Goal: Transaction & Acquisition: Obtain resource

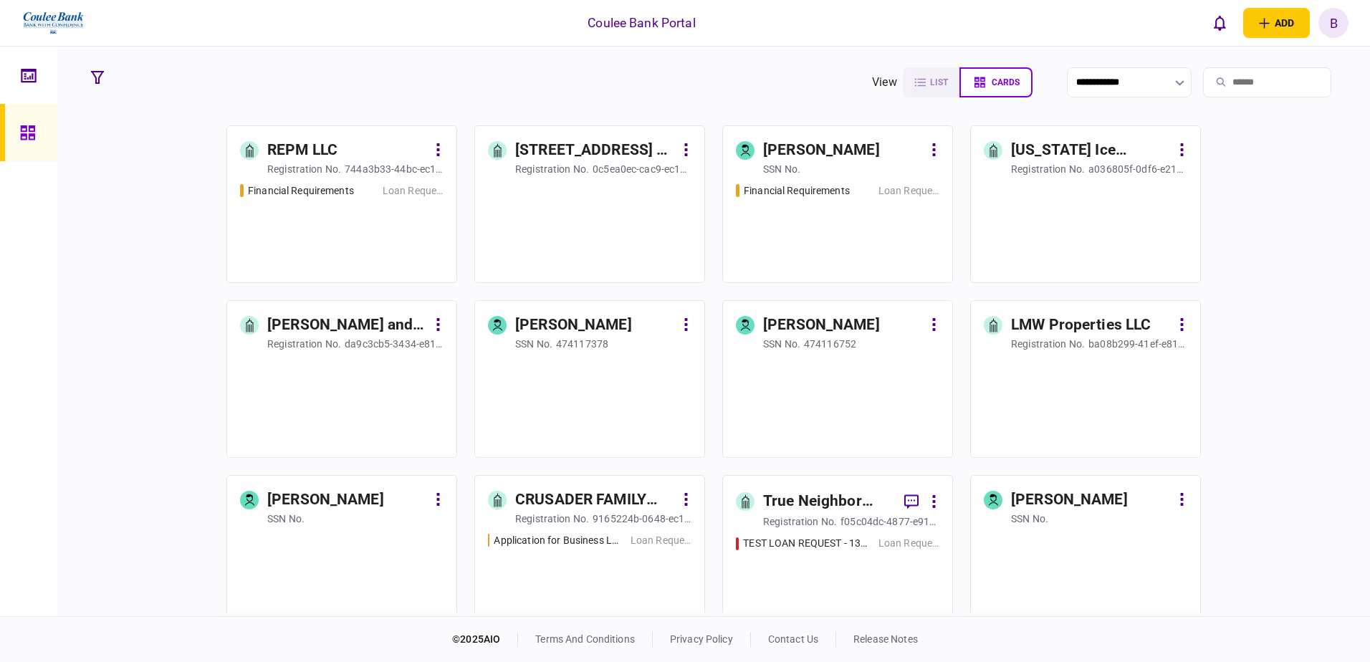
click at [1237, 77] on input "search" at bounding box center [1267, 82] width 128 height 30
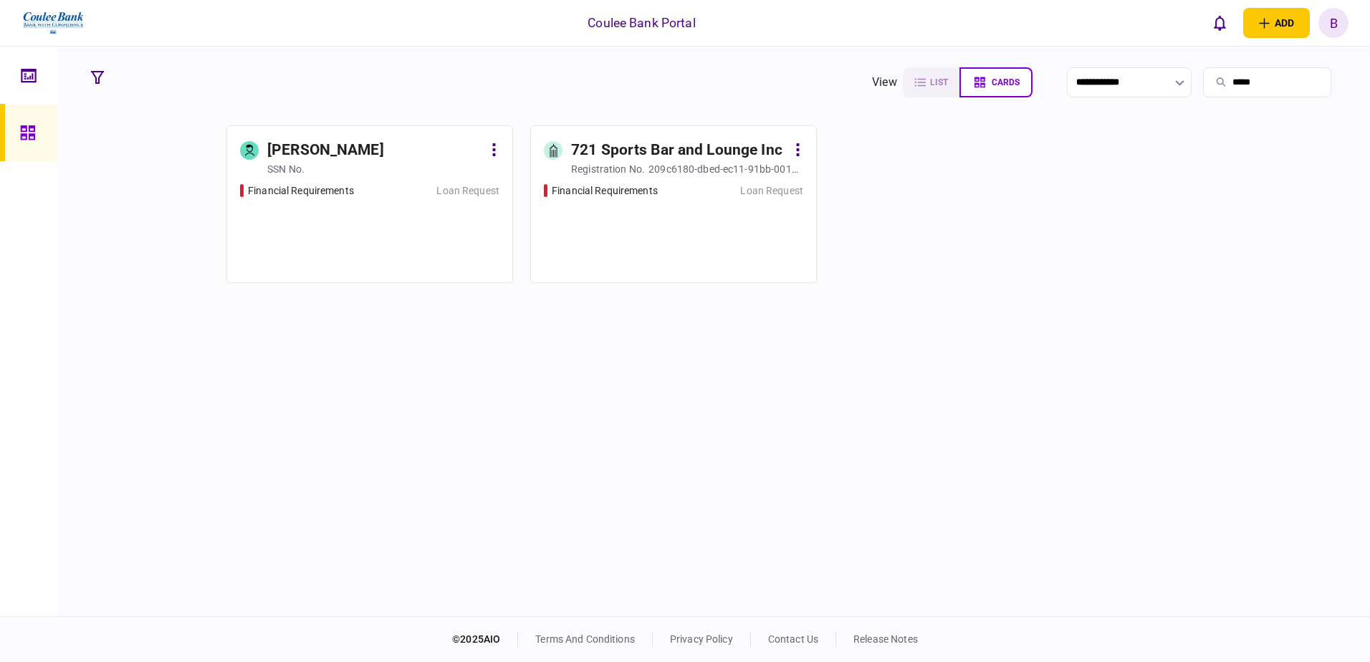
type input "*****"
click at [681, 239] on div "Financial Requirements Loan Request" at bounding box center [673, 226] width 259 height 87
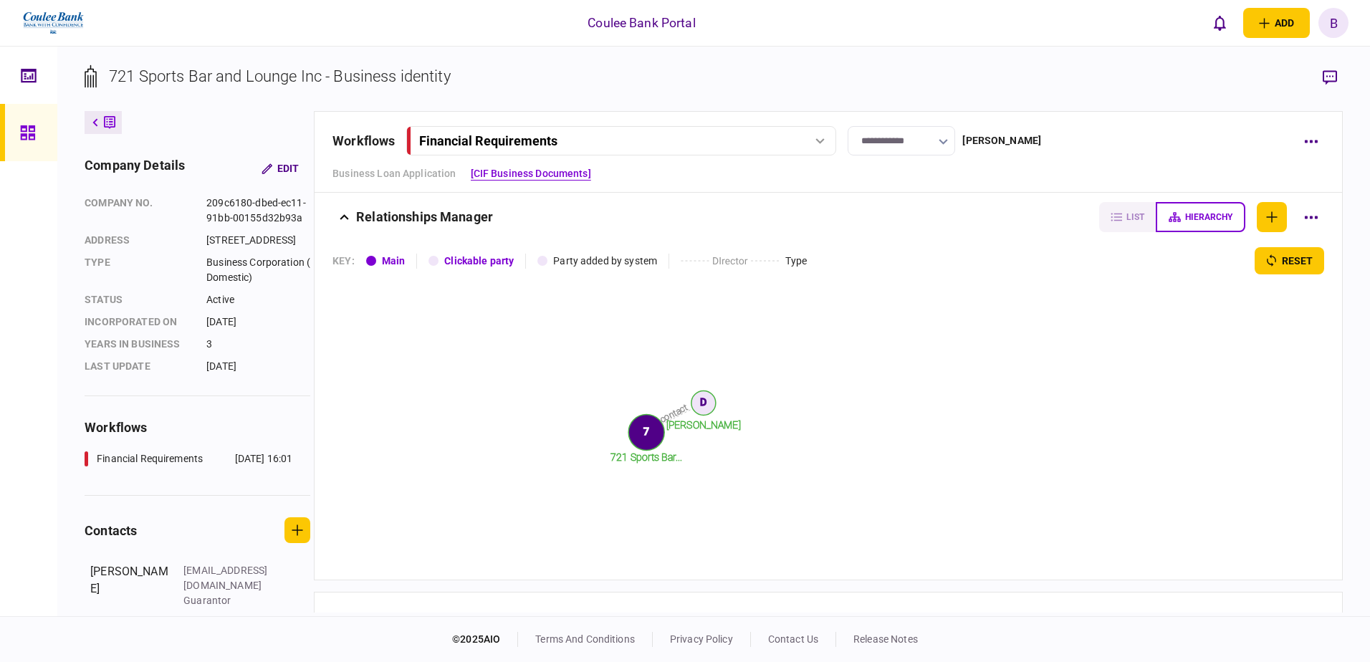
scroll to position [810, 0]
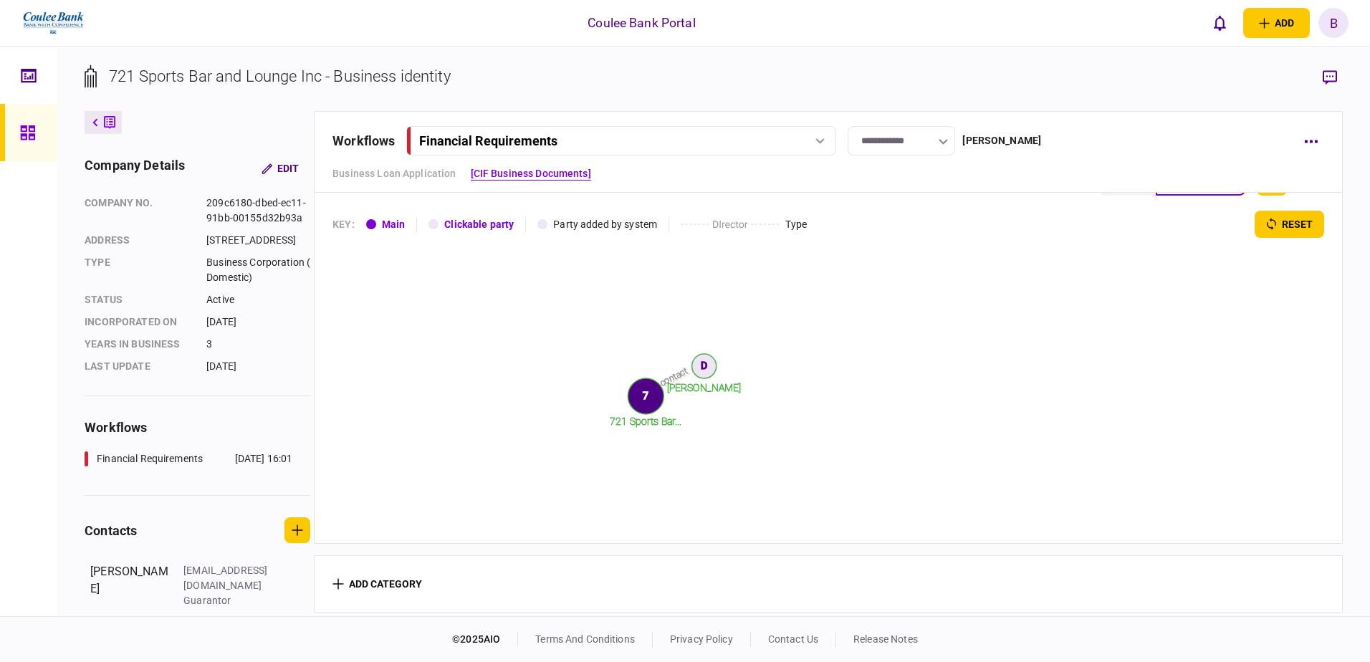
click at [720, 386] on tspan "[PERSON_NAME]" at bounding box center [704, 387] width 75 height 11
click at [702, 367] on circle at bounding box center [704, 366] width 24 height 24
click at [20, 125] on icon at bounding box center [28, 133] width 16 height 16
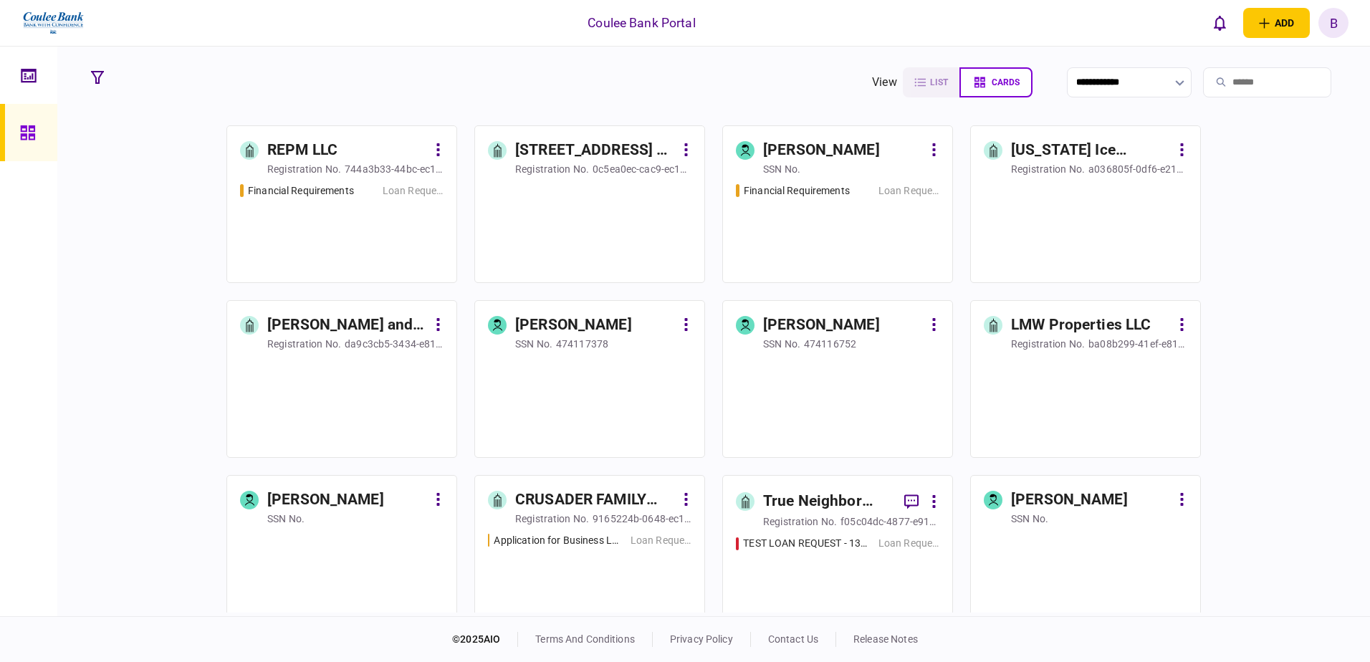
click at [1253, 68] on input "search" at bounding box center [1267, 82] width 128 height 30
click at [1234, 97] on input "search" at bounding box center [1267, 82] width 128 height 30
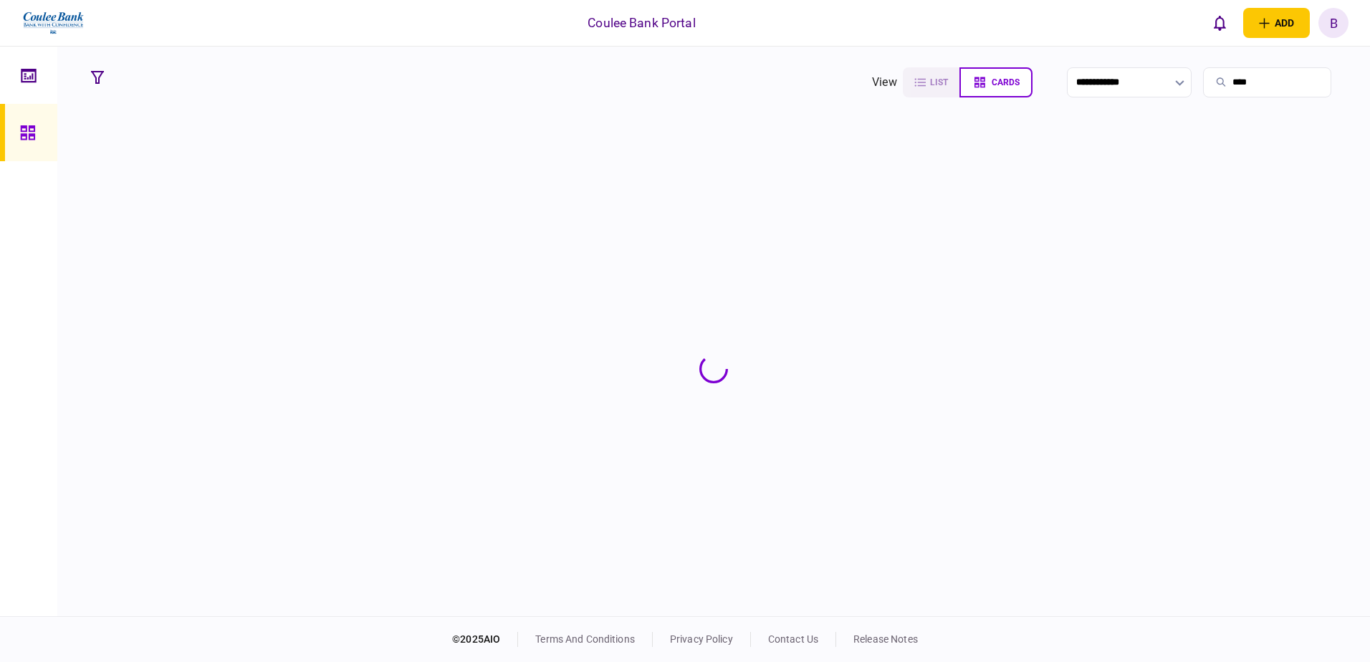
type input "****"
click at [350, 230] on section at bounding box center [714, 368] width 1258 height 487
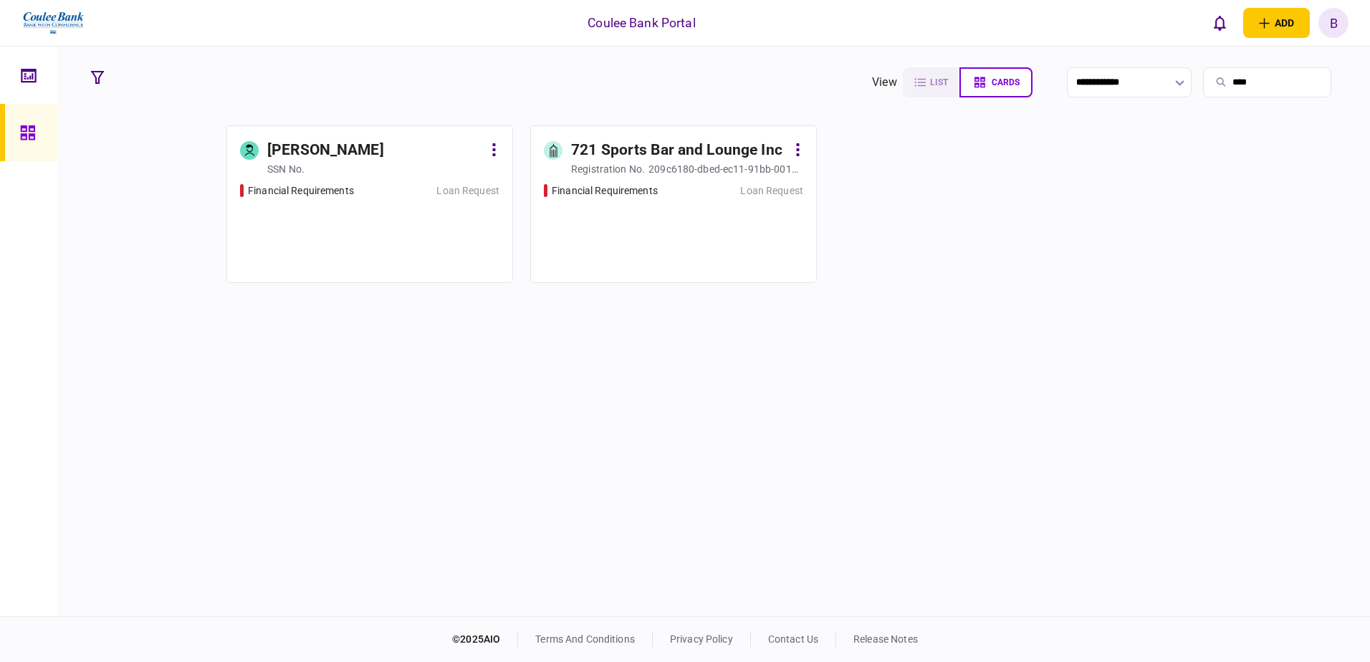
click at [350, 230] on div "Financial Requirements Loan Request" at bounding box center [369, 226] width 259 height 87
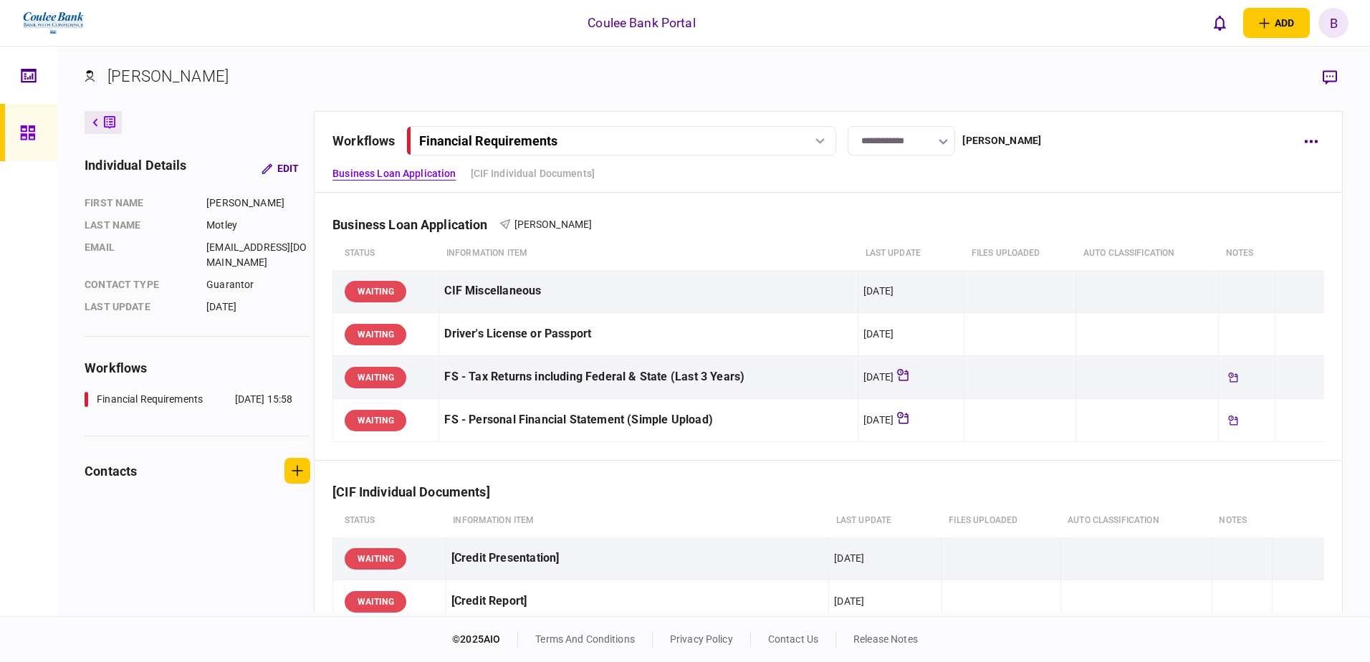
click at [31, 135] on icon at bounding box center [27, 132] width 14 height 14
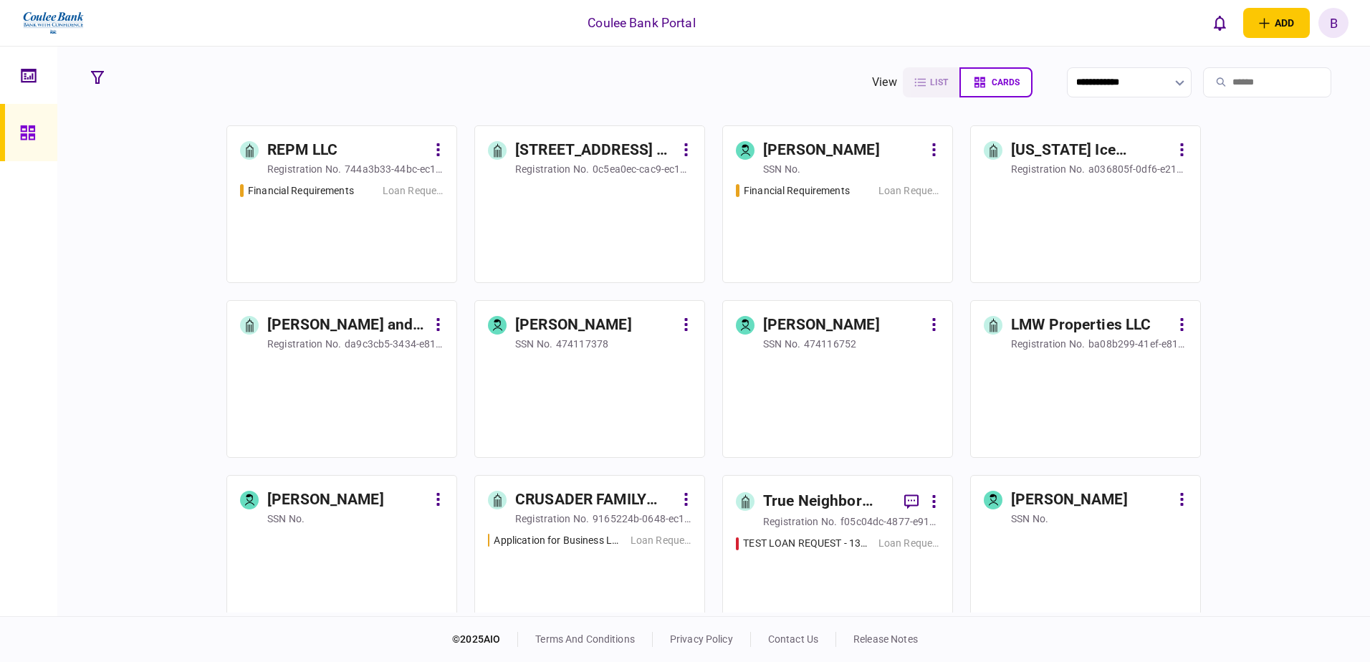
click at [1223, 80] on input "search" at bounding box center [1267, 82] width 128 height 30
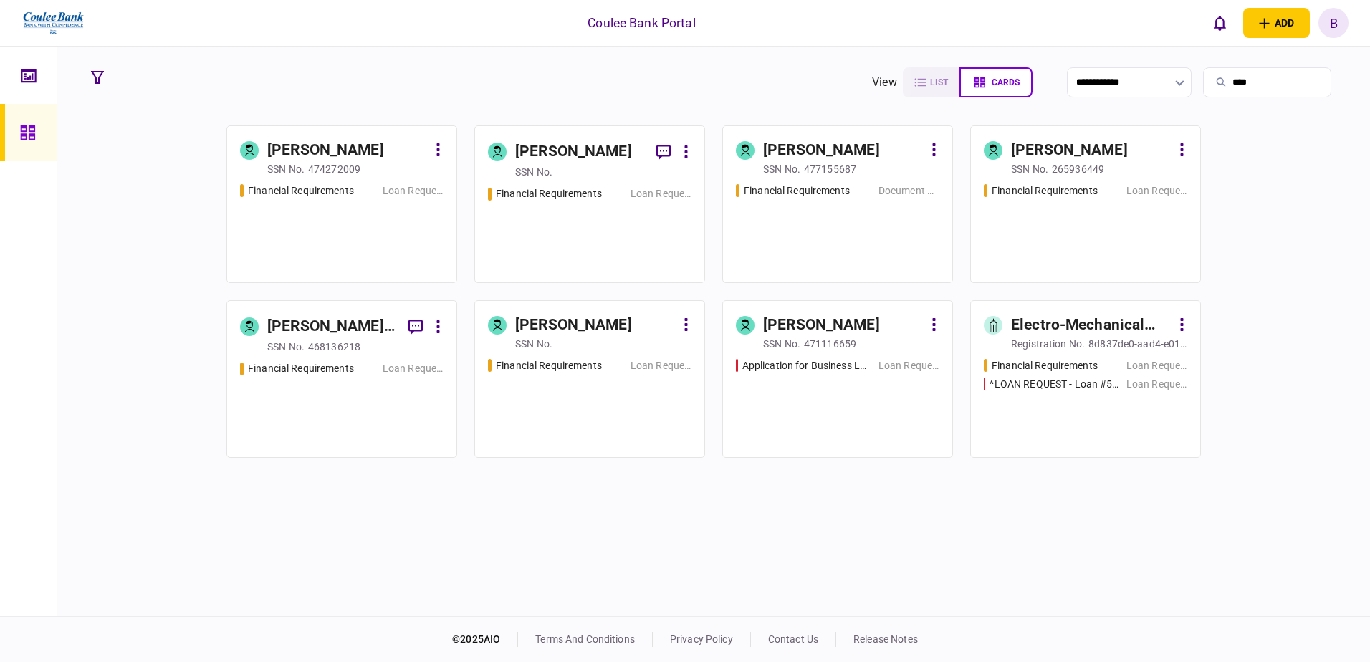
type input "****"
click at [598, 255] on div "Financial Requirements Loan Request" at bounding box center [590, 227] width 204 height 83
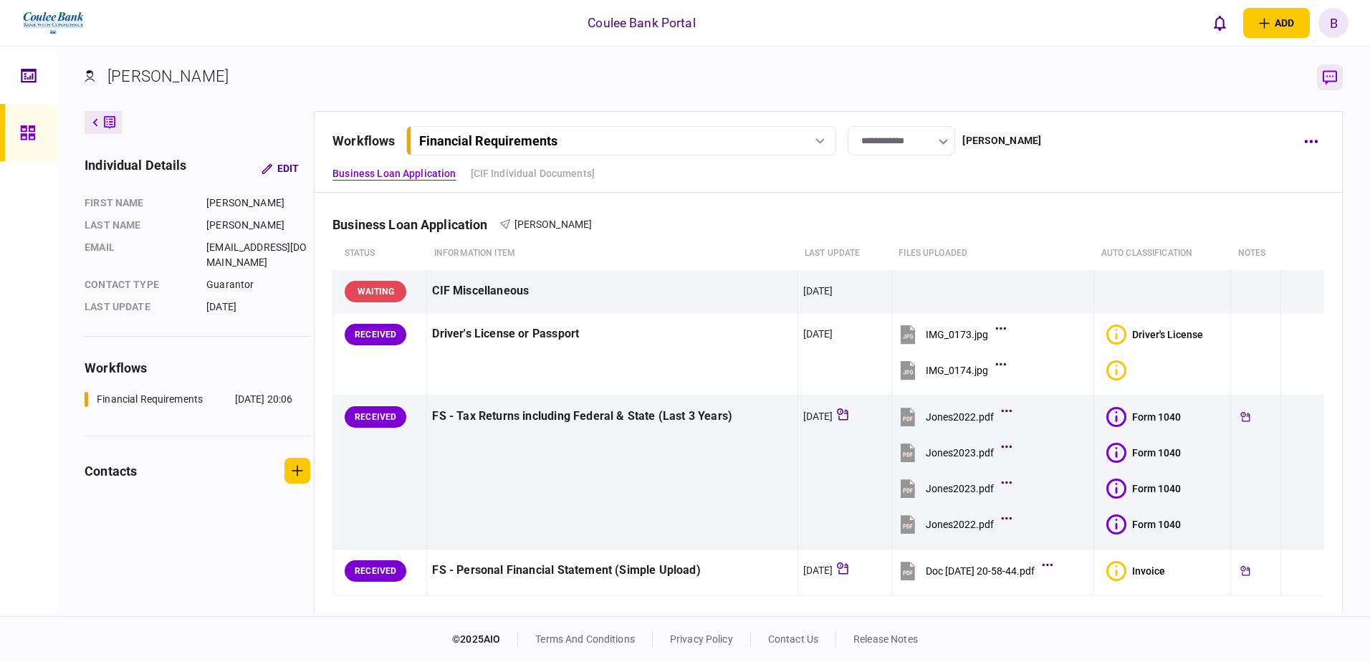
click at [1324, 79] on icon "button" at bounding box center [1330, 77] width 14 height 15
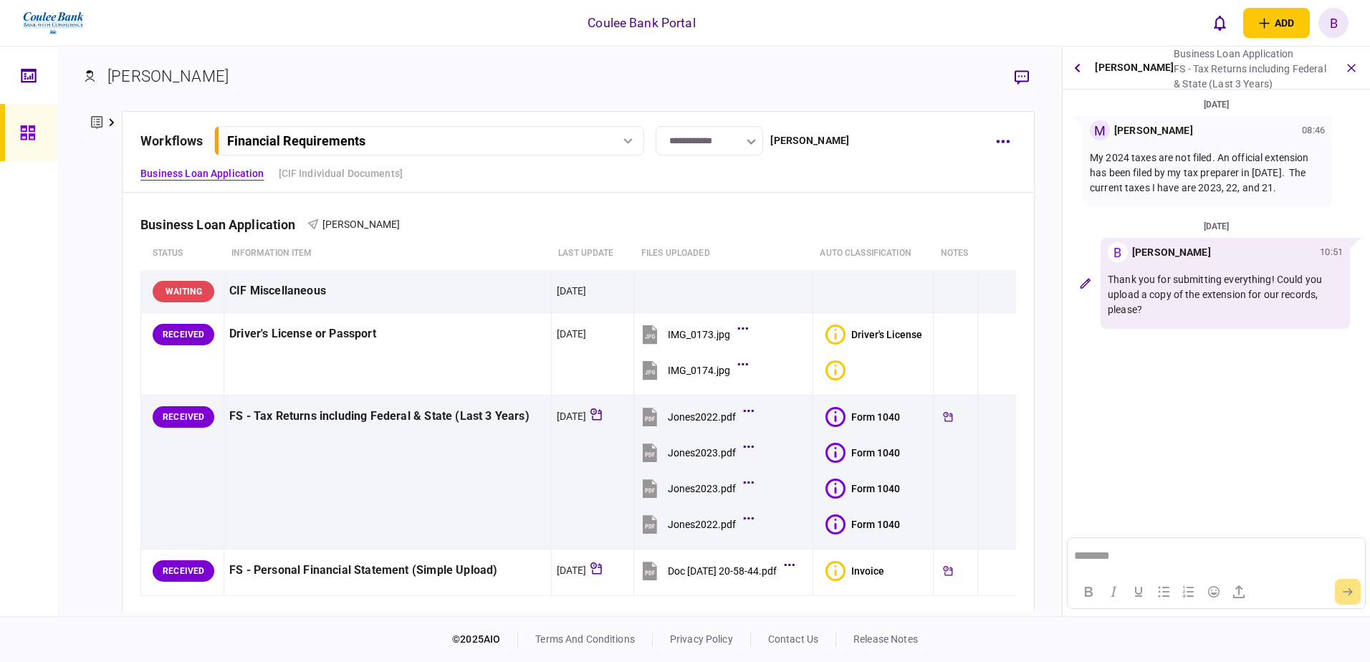
click at [906, 88] on section "[PERSON_NAME]" at bounding box center [560, 87] width 950 height 47
click at [1346, 70] on icon "button" at bounding box center [1352, 67] width 16 height 16
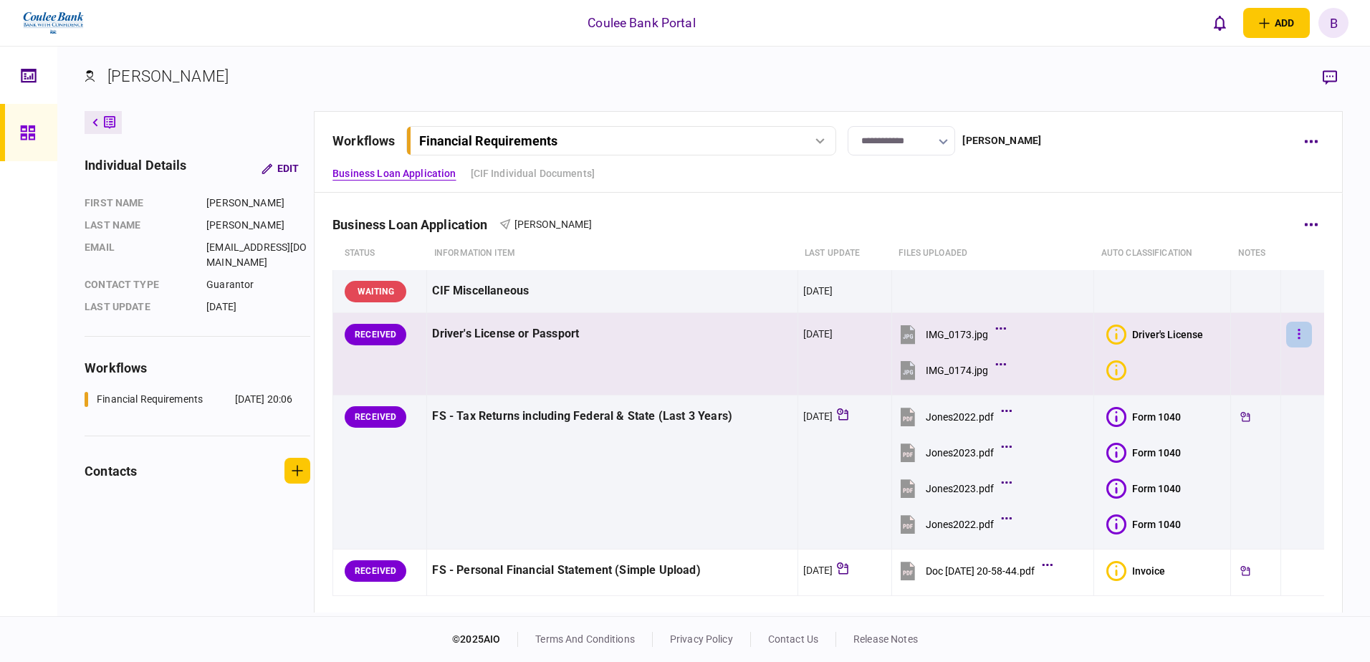
click at [1298, 335] on icon "button" at bounding box center [1299, 334] width 2 height 10
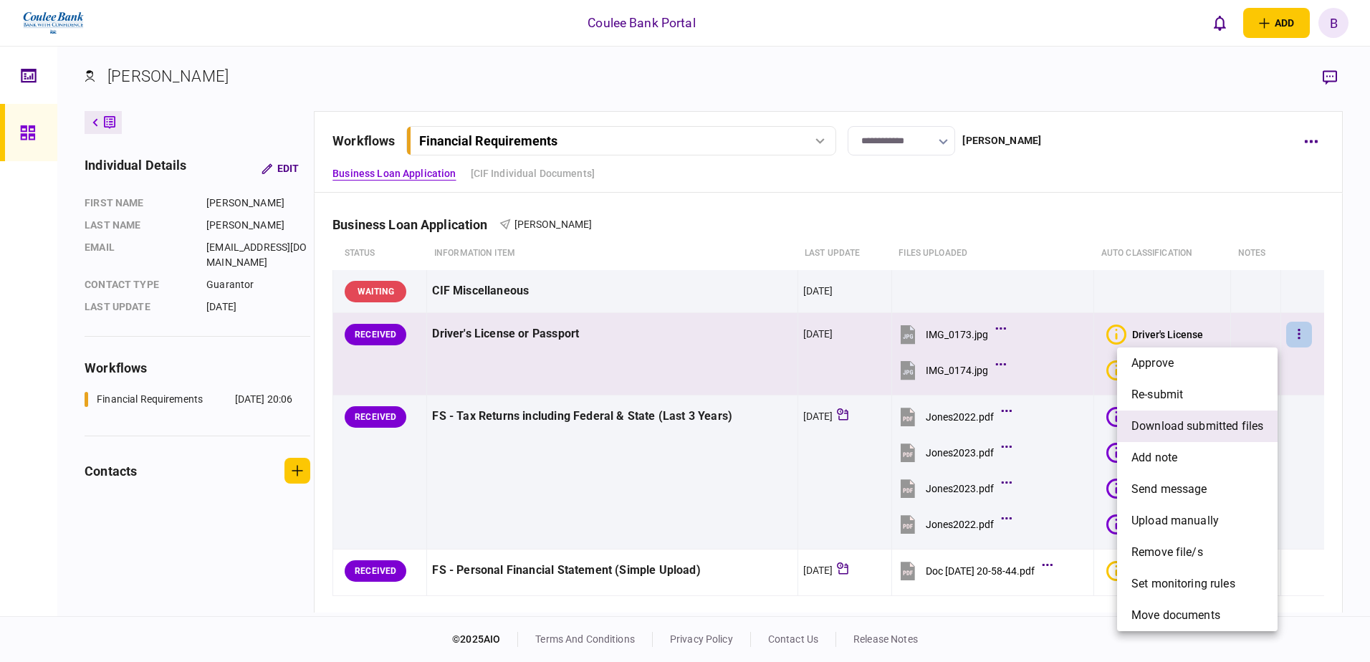
click at [1228, 419] on span "download submitted files" at bounding box center [1198, 426] width 132 height 17
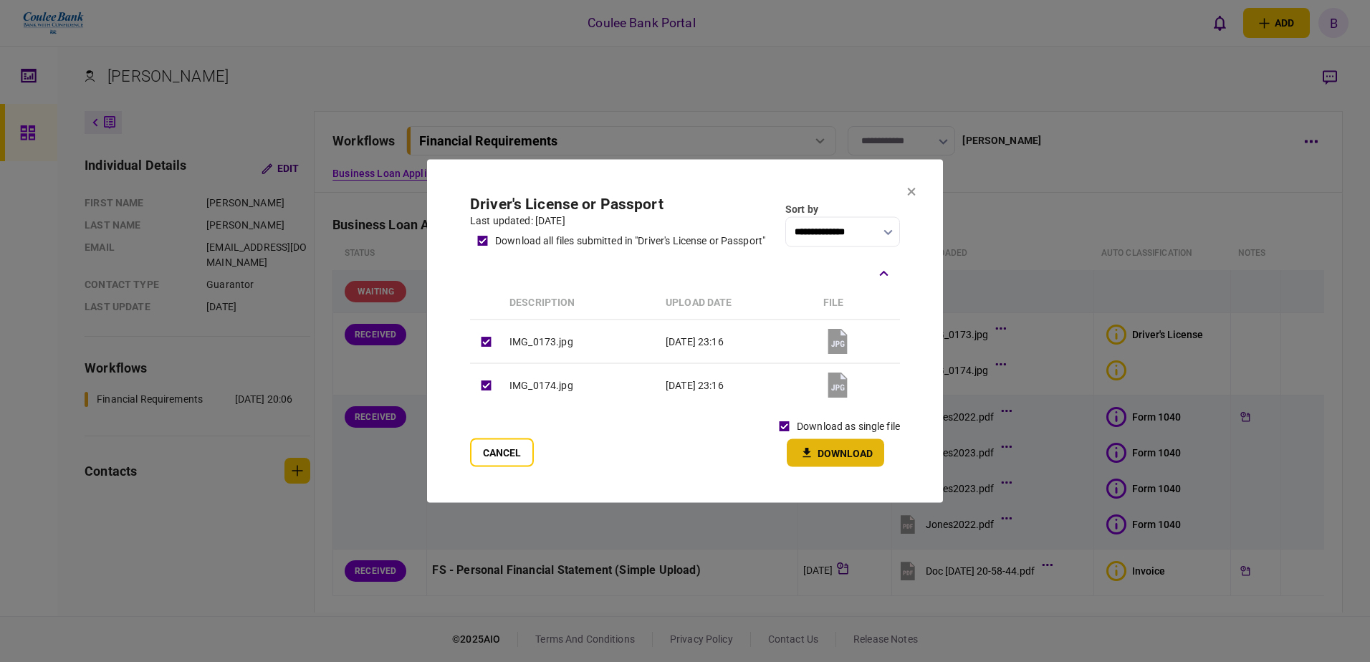
click at [830, 454] on button "Download" at bounding box center [835, 453] width 97 height 28
click at [910, 188] on icon at bounding box center [911, 192] width 9 height 9
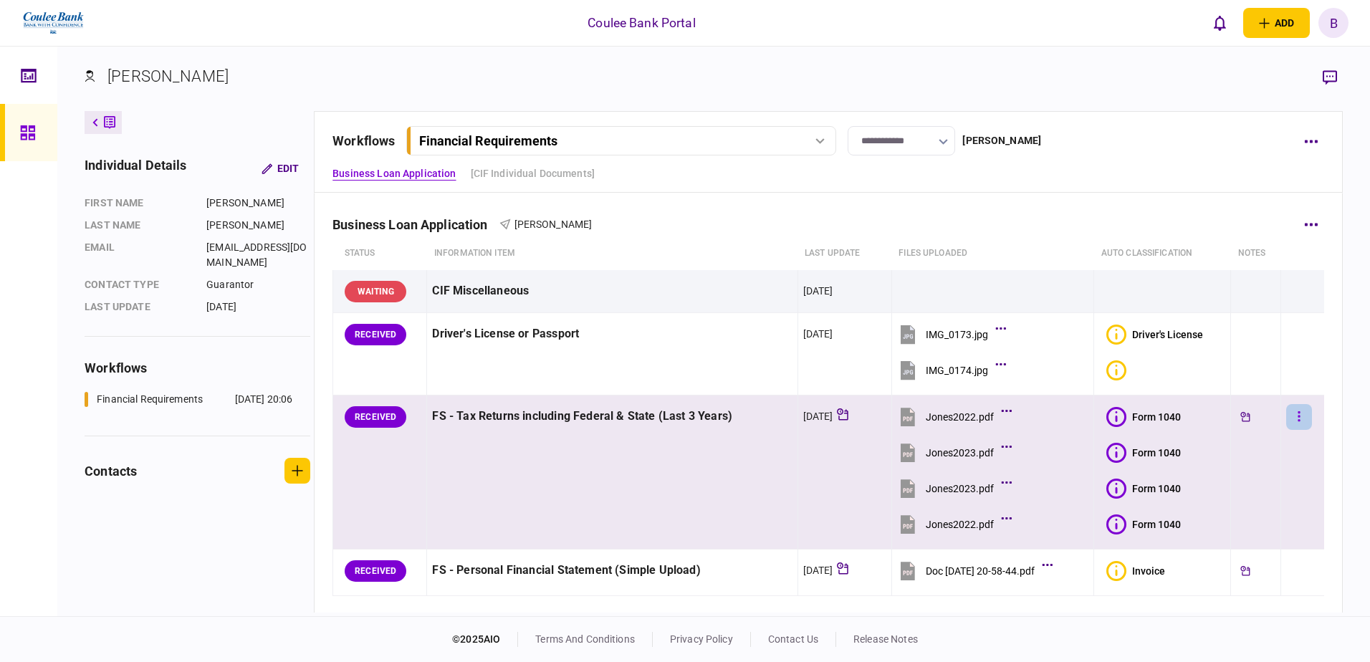
click at [1298, 418] on icon "button" at bounding box center [1299, 417] width 3 height 14
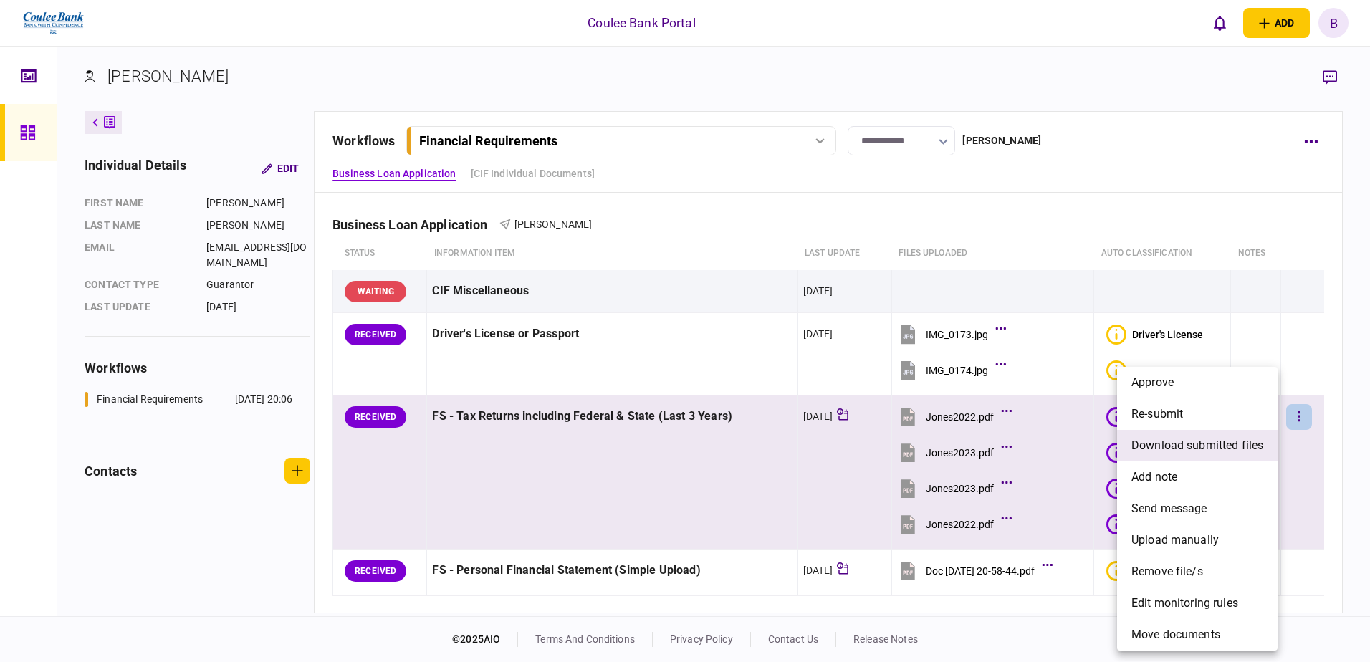
click at [1200, 449] on span "download submitted files" at bounding box center [1198, 445] width 132 height 17
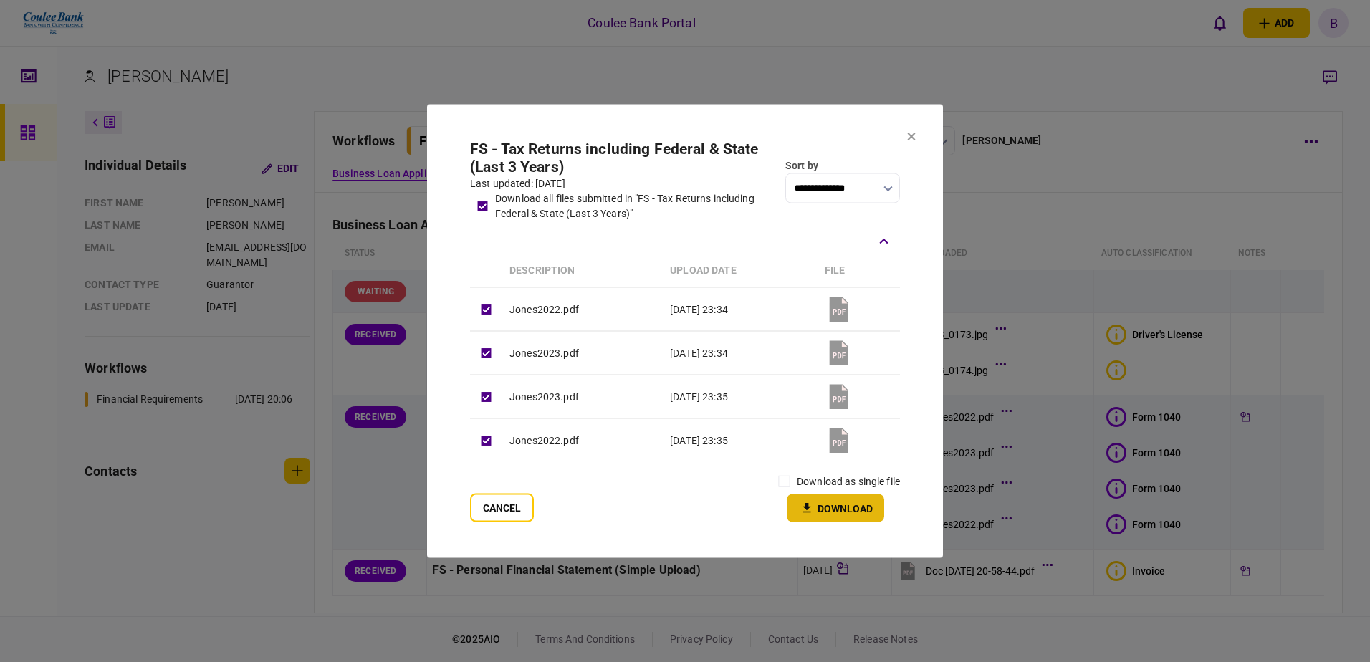
click at [858, 504] on button "Download" at bounding box center [835, 508] width 97 height 28
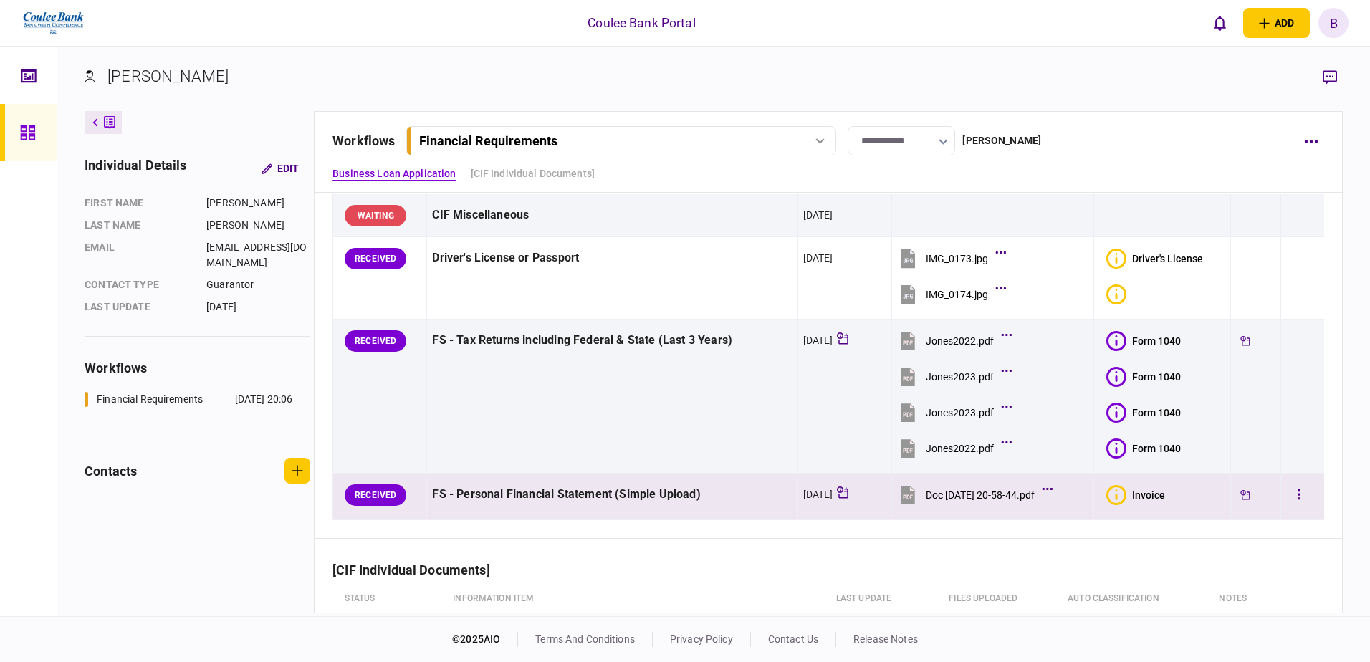
scroll to position [215, 0]
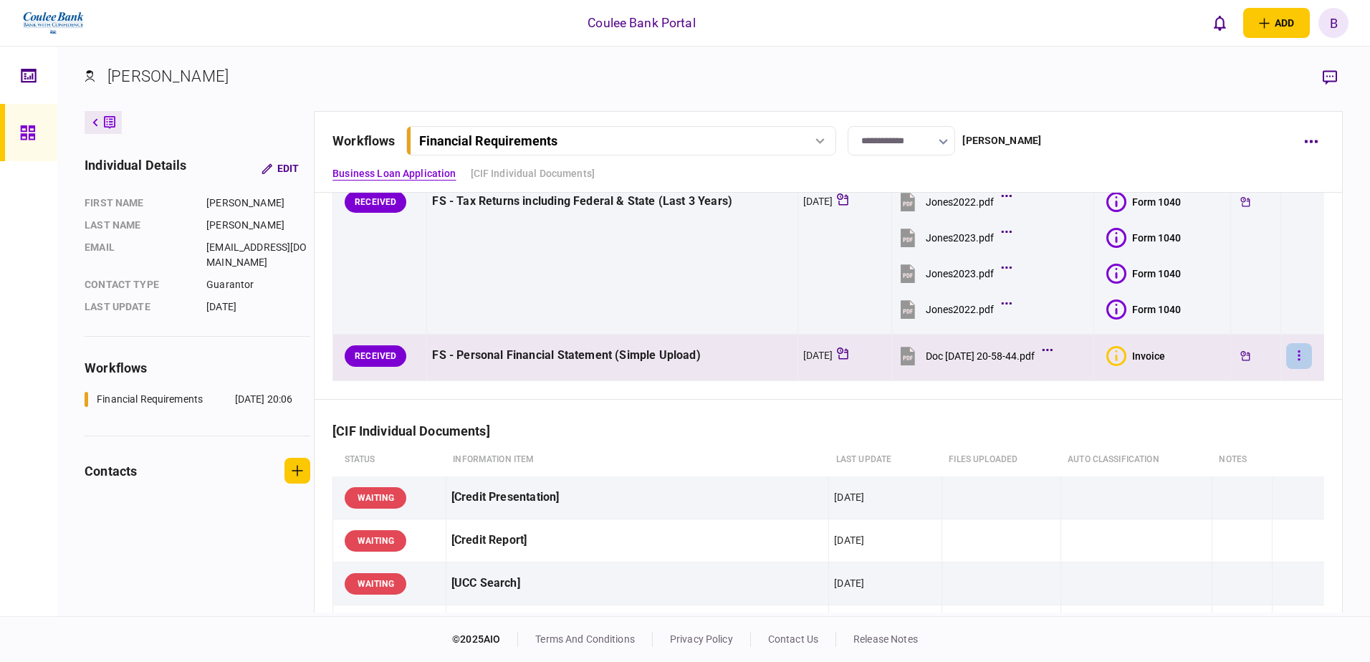
click at [1298, 353] on icon "button" at bounding box center [1299, 355] width 2 height 10
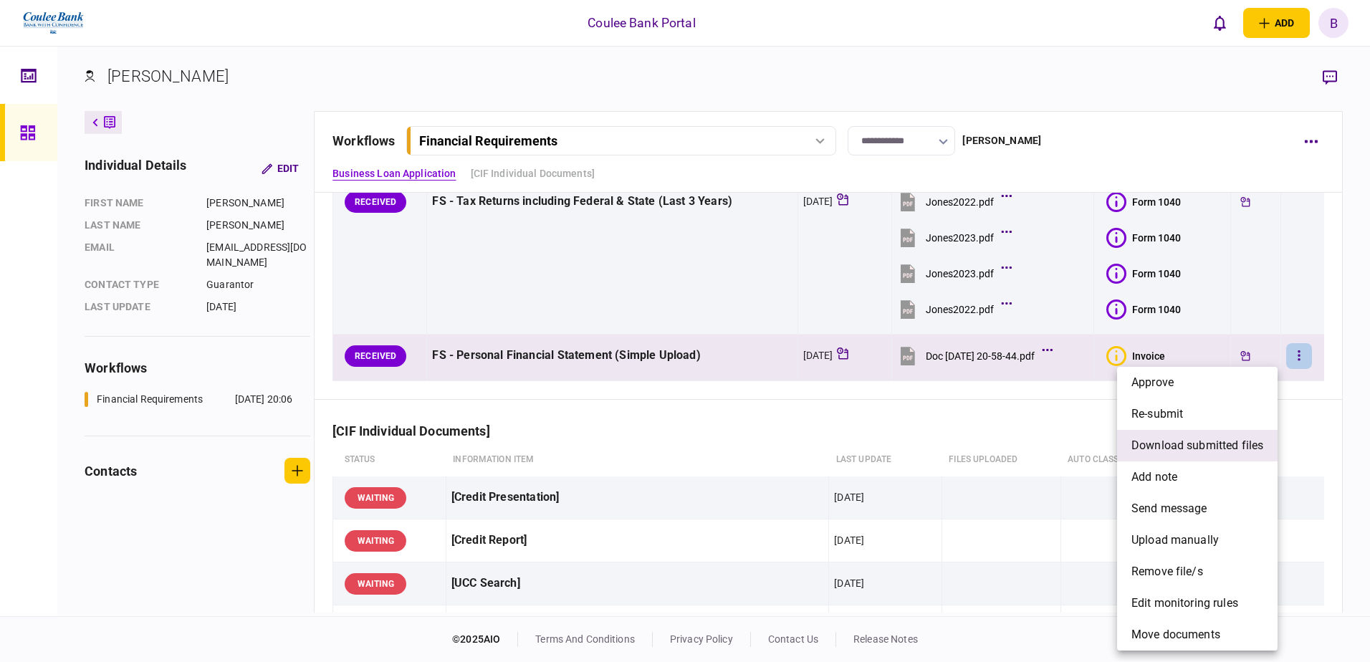
click at [1195, 445] on span "download submitted files" at bounding box center [1198, 445] width 132 height 17
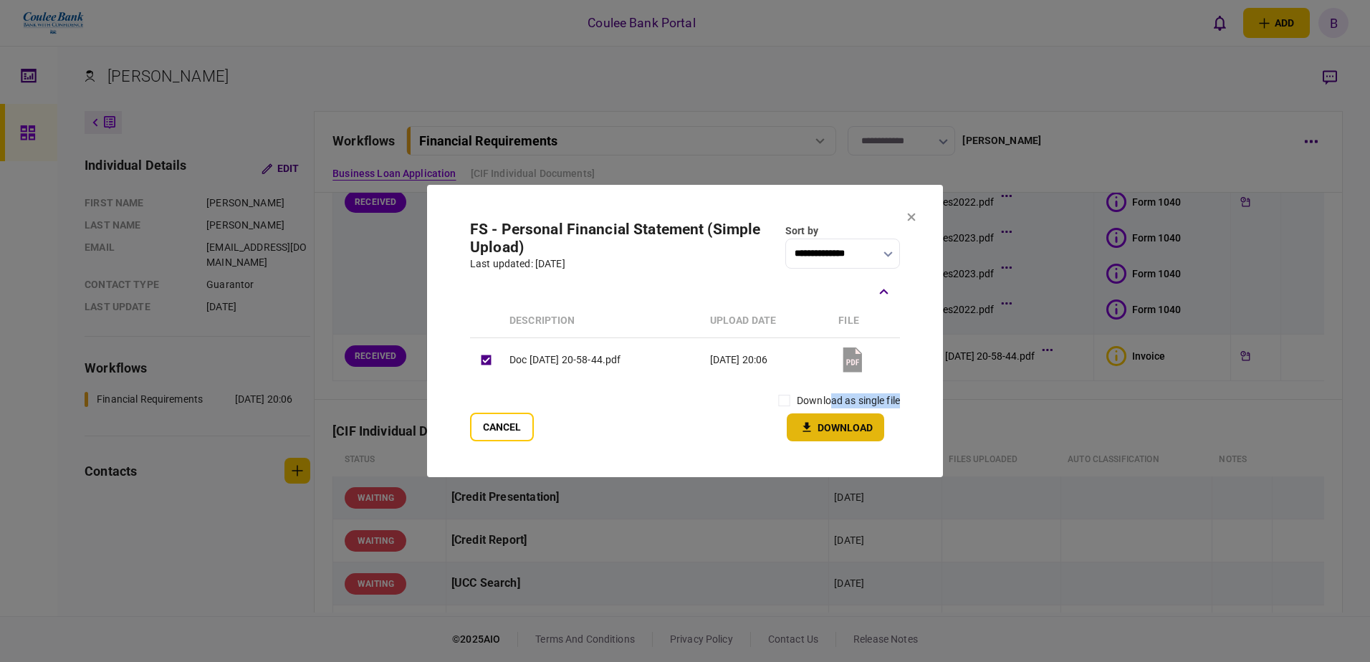
click at [830, 413] on div "download as single file Download" at bounding box center [836, 414] width 128 height 53
drag, startPoint x: 830, startPoint y: 413, endPoint x: 831, endPoint y: 434, distance: 20.8
click at [831, 434] on button "Download" at bounding box center [835, 427] width 97 height 28
